Goal: Task Accomplishment & Management: Manage account settings

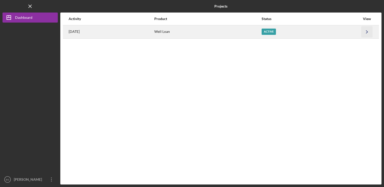
click at [367, 30] on icon "Icon/Navigate" at bounding box center [366, 31] width 11 height 11
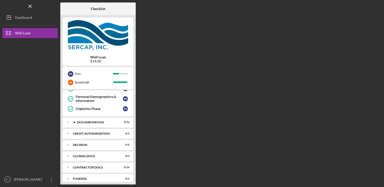
scroll to position [71, 0]
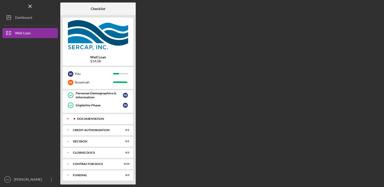
click at [99, 117] on div "Documentation" at bounding box center [102, 118] width 50 height 3
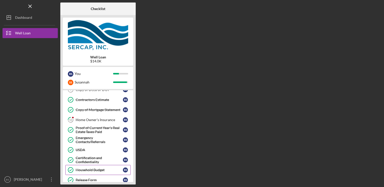
scroll to position [67, 0]
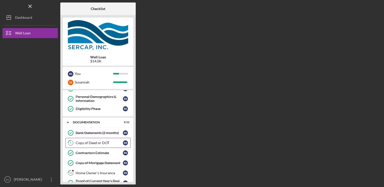
click at [85, 141] on div "Copy of Deed or DOT" at bounding box center [99, 143] width 47 height 4
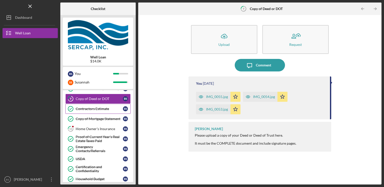
scroll to position [117, 0]
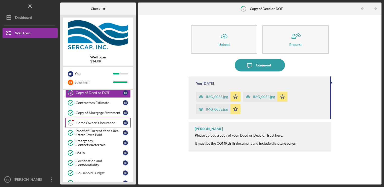
click at [103, 122] on div "Home Owner's Insurance" at bounding box center [99, 123] width 47 height 4
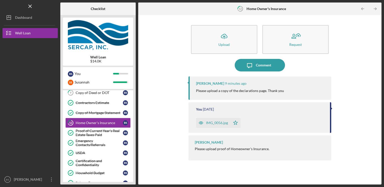
click at [216, 121] on div "IMG_0056.jpg" at bounding box center [217, 123] width 22 height 4
